Goal: Complete application form

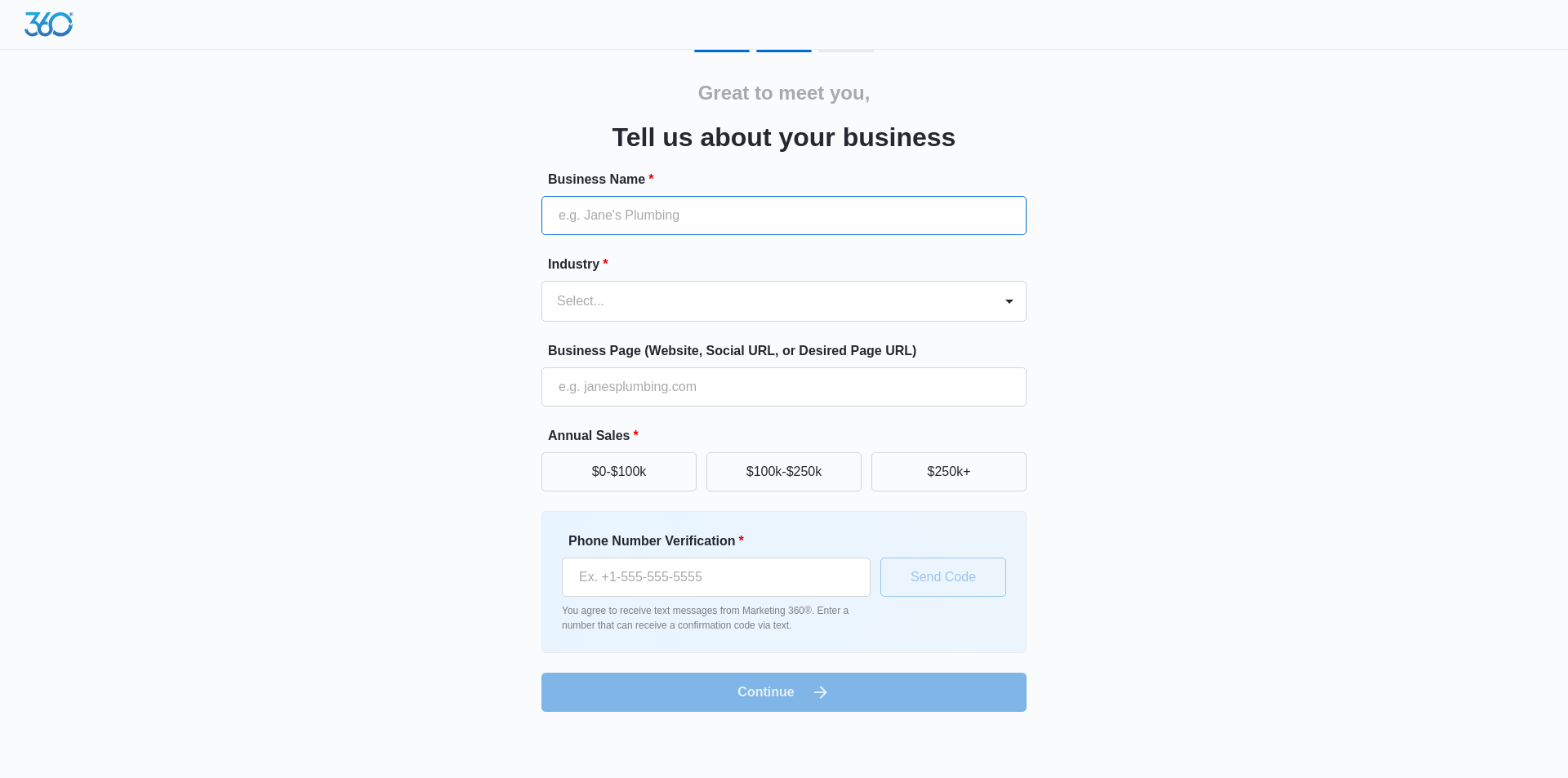
click at [585, 211] on input "Business Name *" at bounding box center [784, 216] width 486 height 39
type input "SEO Course In [GEOGRAPHIC_DATA] at [GEOGRAPHIC_DATA]"
type input "03040447000"
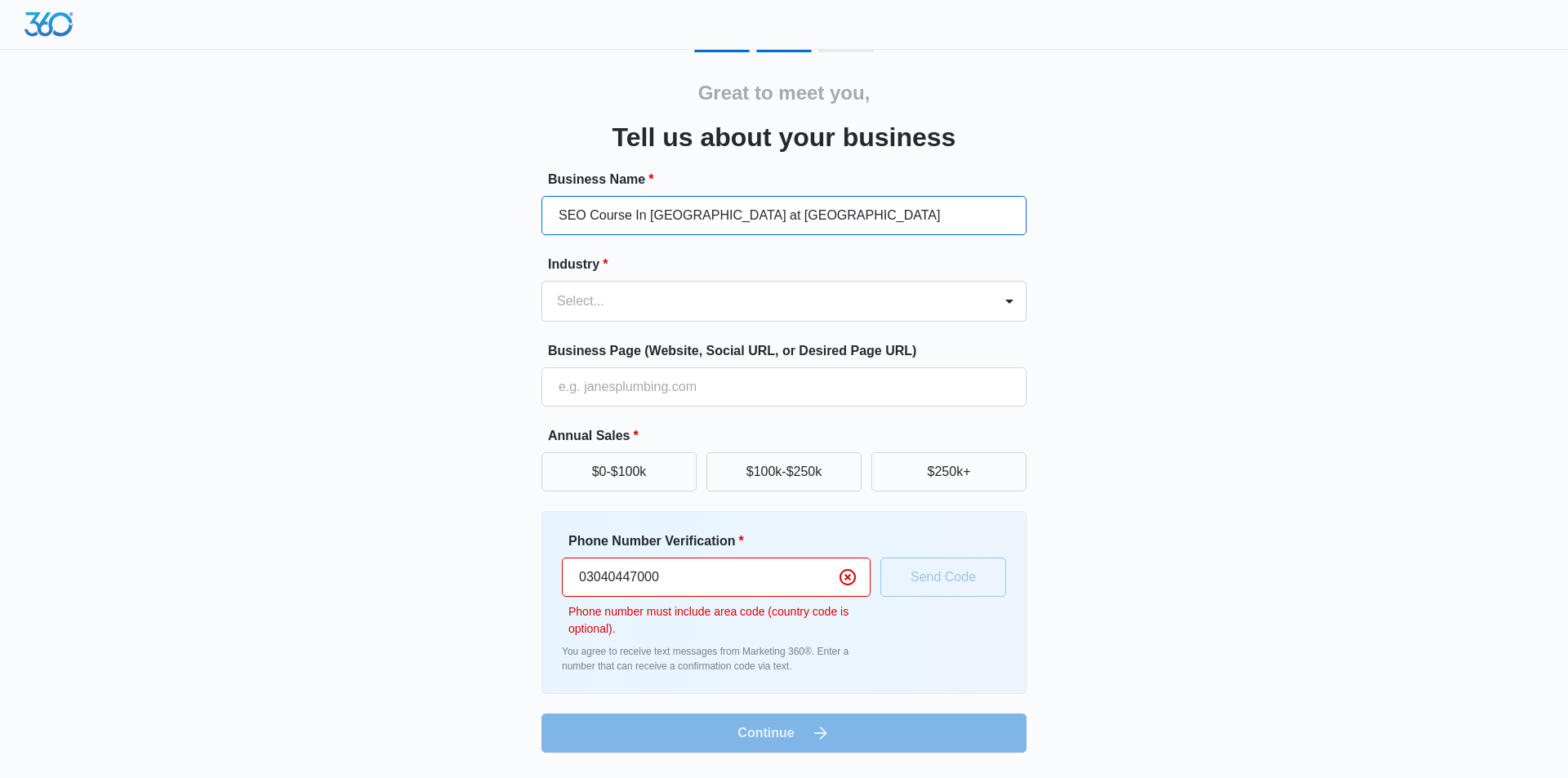
drag, startPoint x: 719, startPoint y: 208, endPoint x: 1568, endPoint y: 435, distance: 878.8
click at [1568, 435] on div "Great to meet you, Tell us about your business Business Name * SEO Course In [G…" at bounding box center [784, 386] width 1568 height 772
type input "SEO Course In [GEOGRAPHIC_DATA]"
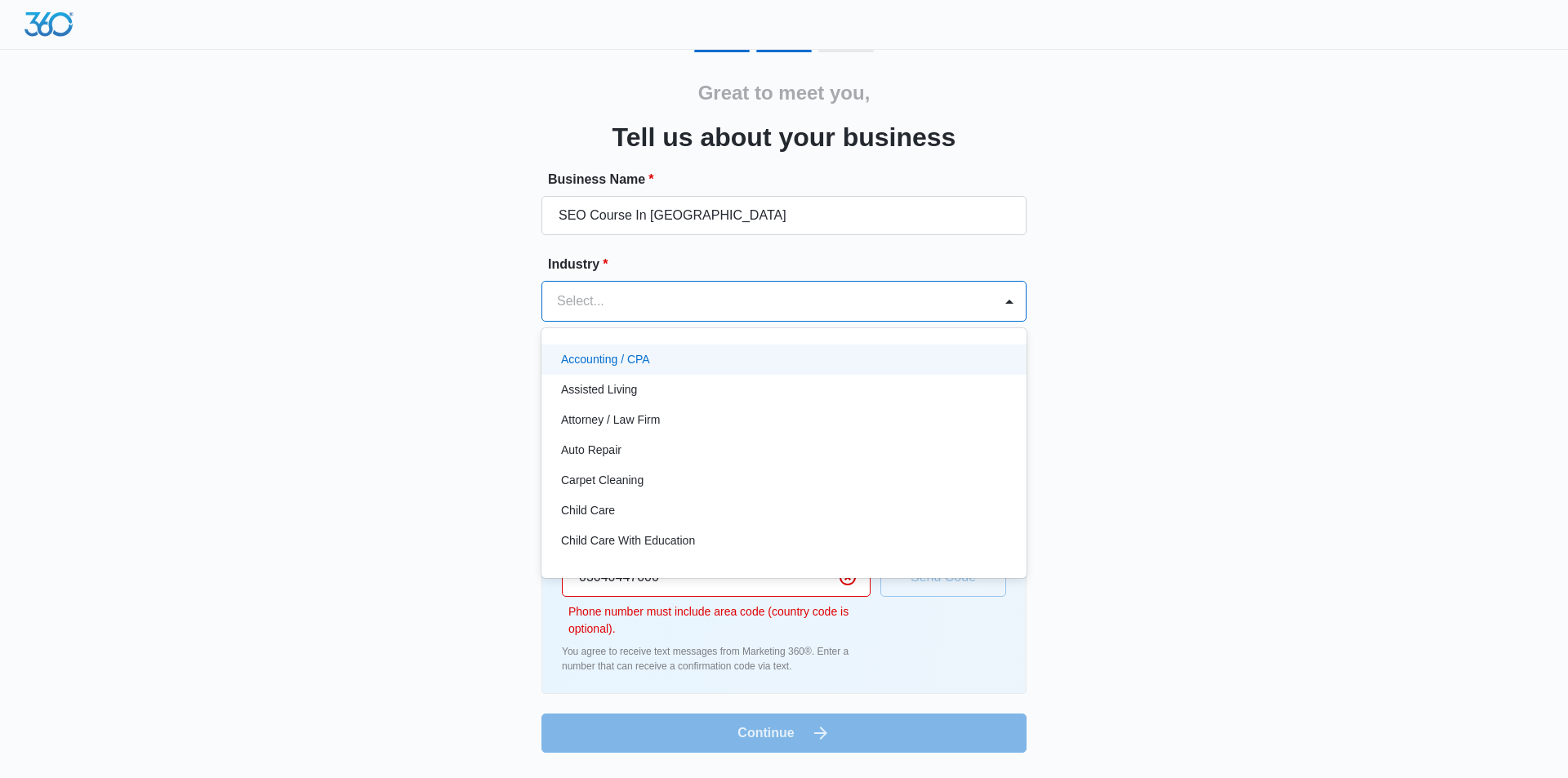
click at [551, 301] on div "Select..." at bounding box center [768, 301] width 451 height 39
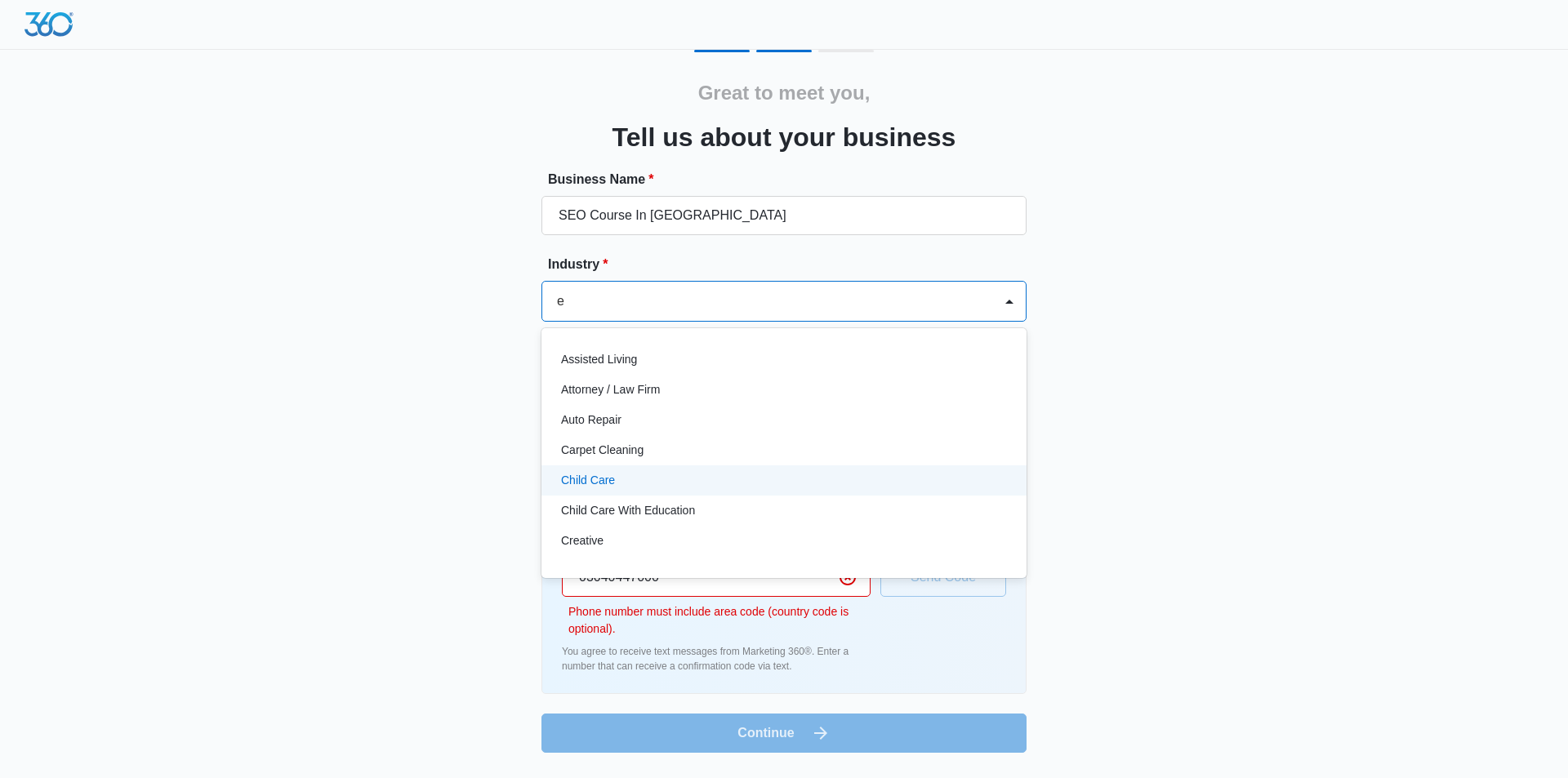
type input "ed"
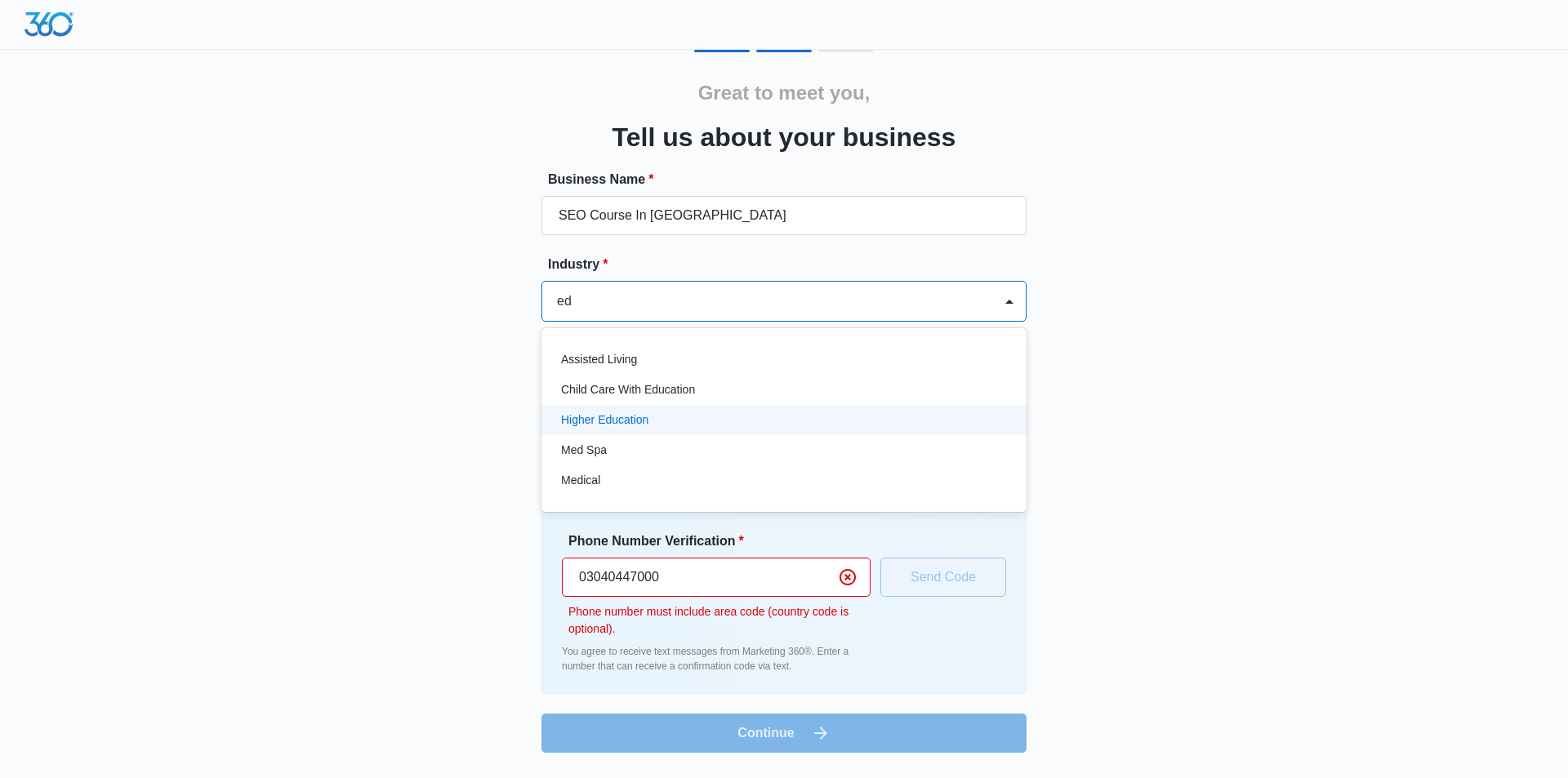
click at [643, 420] on p "Higher Education" at bounding box center [604, 420] width 87 height 17
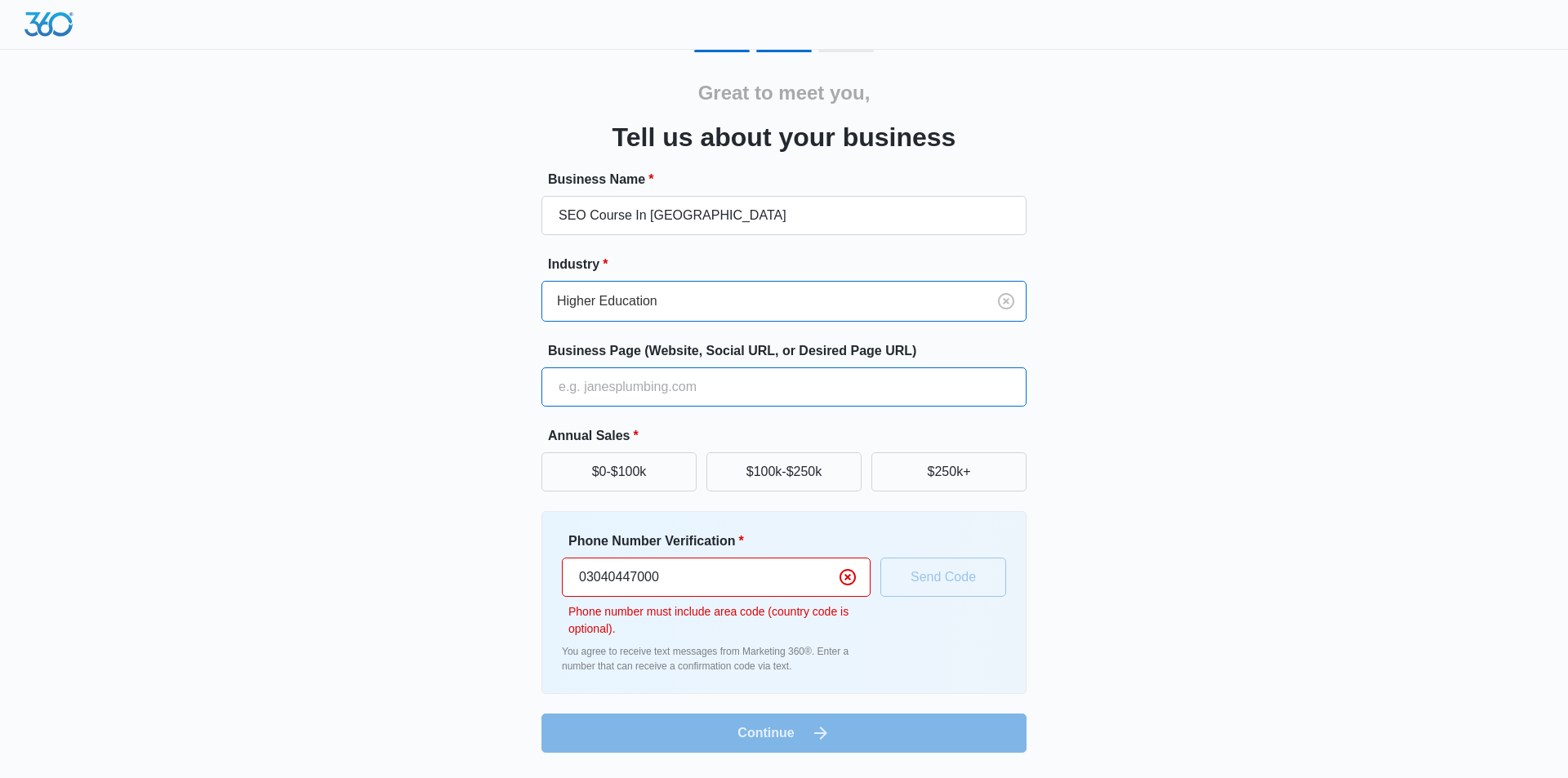
click at [634, 396] on input "Business Page (Website, Social URL, or Desired Page URL)" at bounding box center [784, 387] width 486 height 39
type input "[URL][DOMAIN_NAME]"
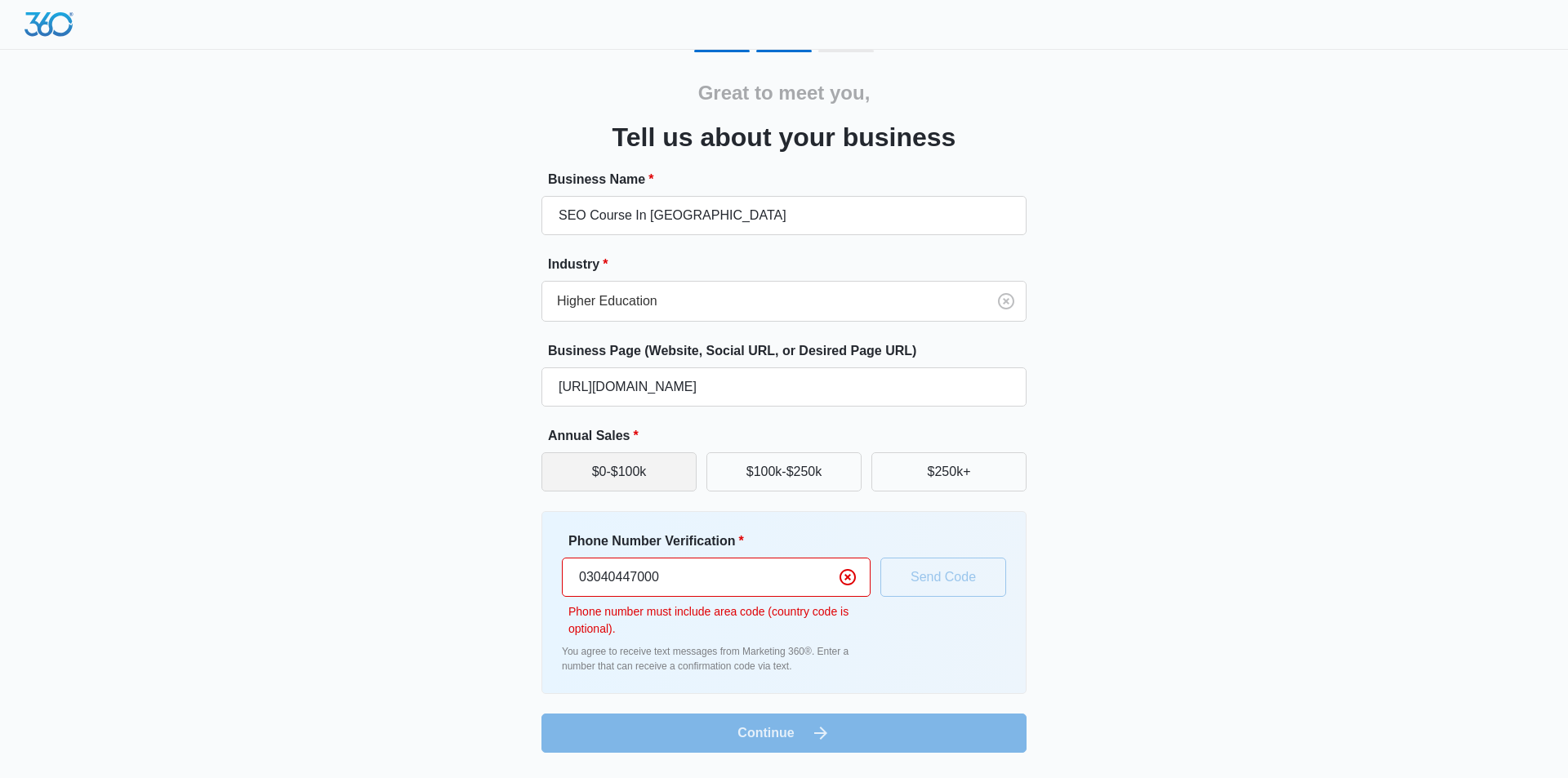
click at [642, 489] on button "$0-$100k" at bounding box center [619, 472] width 155 height 39
drag, startPoint x: 646, startPoint y: 481, endPoint x: 657, endPoint y: 473, distance: 13.6
click at [646, 480] on button "$0-$100k" at bounding box center [619, 472] width 155 height 39
click at [752, 464] on button "$100k-$250k" at bounding box center [784, 472] width 155 height 39
click at [910, 473] on button "$250k+" at bounding box center [950, 472] width 155 height 39
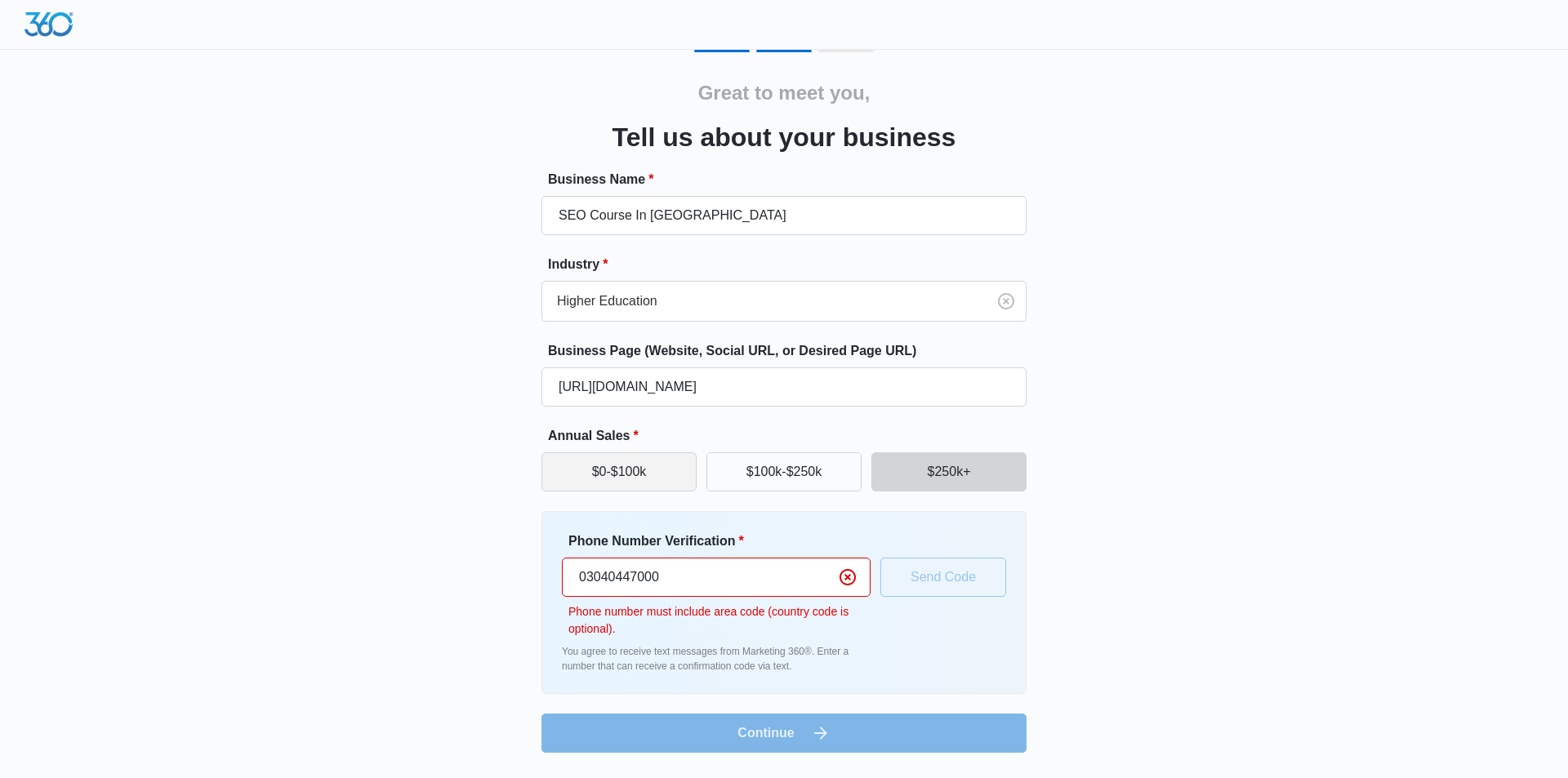
click at [617, 487] on button "$0-$100k" at bounding box center [619, 472] width 155 height 39
click at [697, 569] on input "03040447000" at bounding box center [717, 577] width 309 height 39
click at [585, 582] on input "03040447000" at bounding box center [717, 577] width 309 height 39
type input "(304) 044-7000"
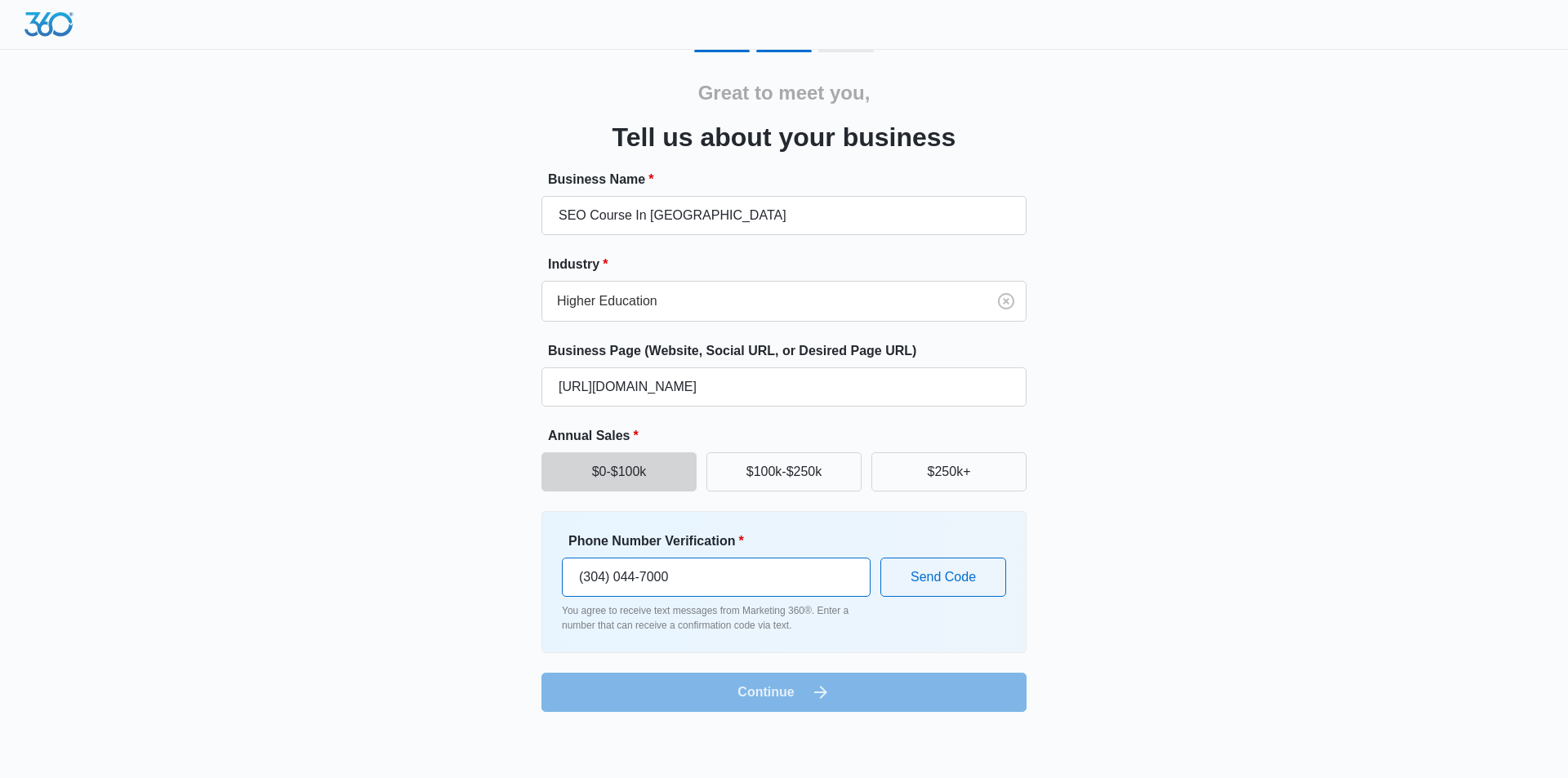
drag, startPoint x: 753, startPoint y: 566, endPoint x: 260, endPoint y: 563, distance: 493.0
click at [260, 563] on div "Great to meet you, Tell us about your business Business Name * SEO Course In [G…" at bounding box center [784, 366] width 1568 height 731
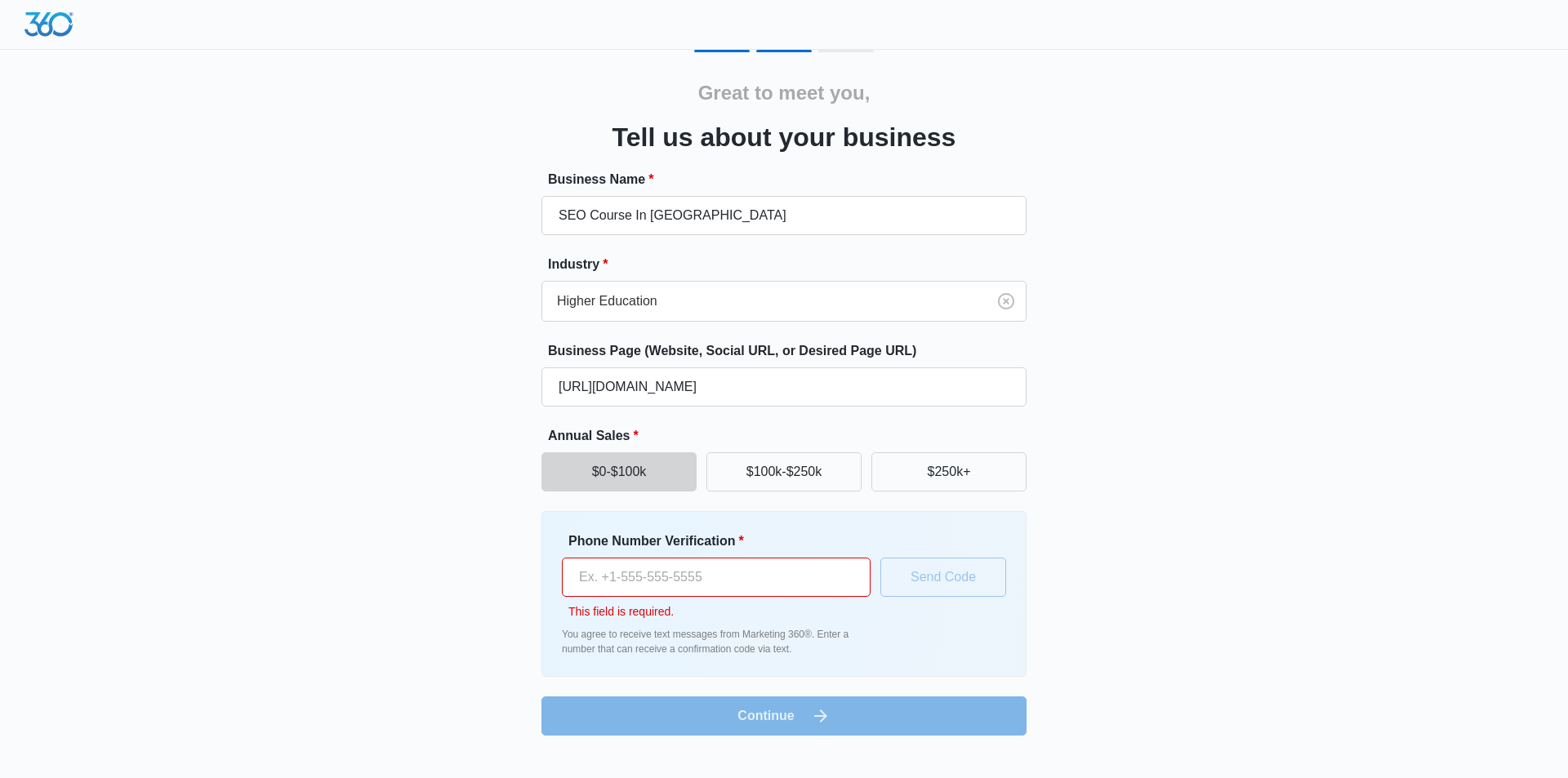
click at [654, 572] on input "Phone Number Verification *" at bounding box center [717, 577] width 309 height 39
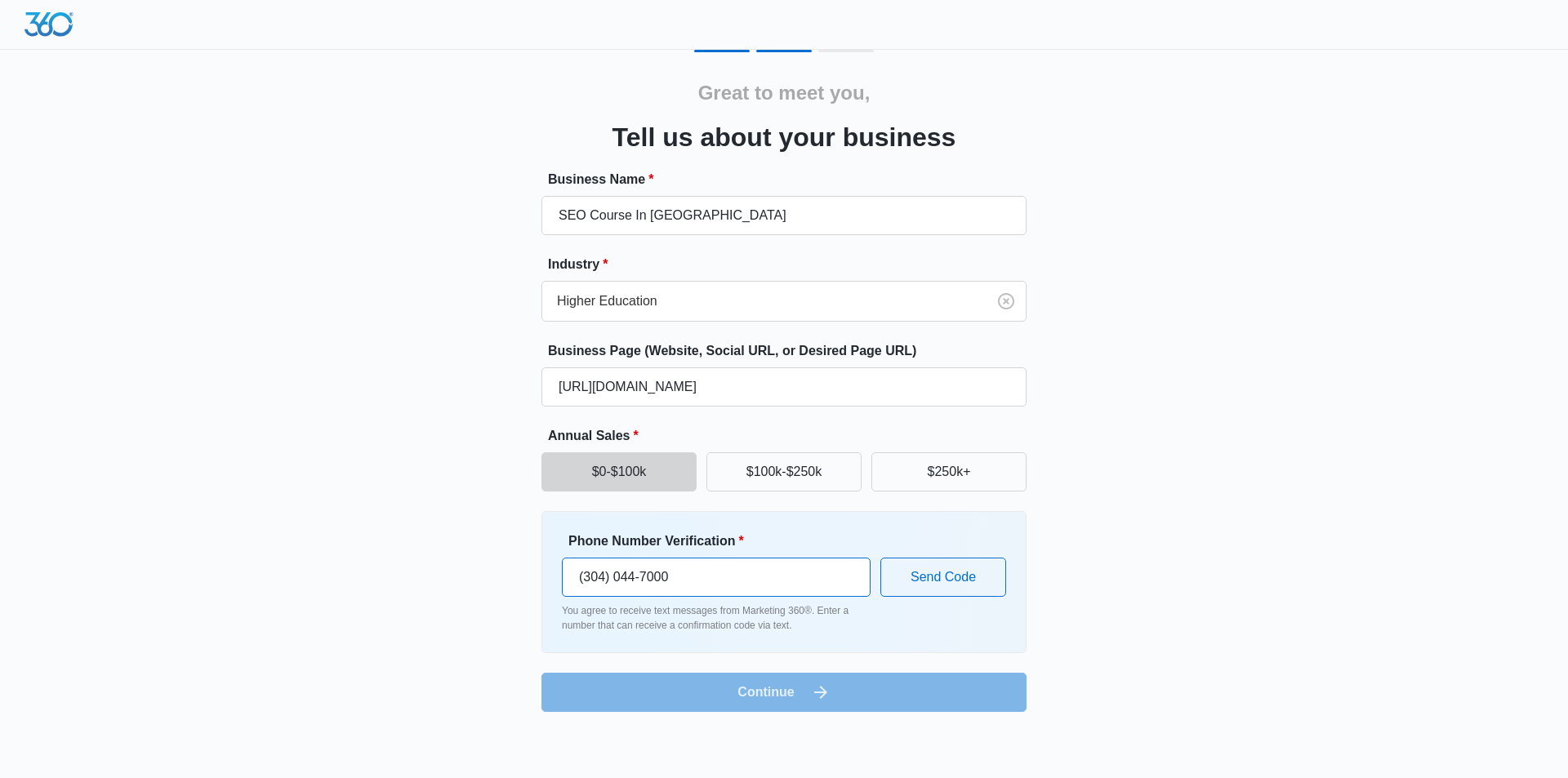
type input "(304) 044-7000"
